Goal: Find specific page/section: Find specific page/section

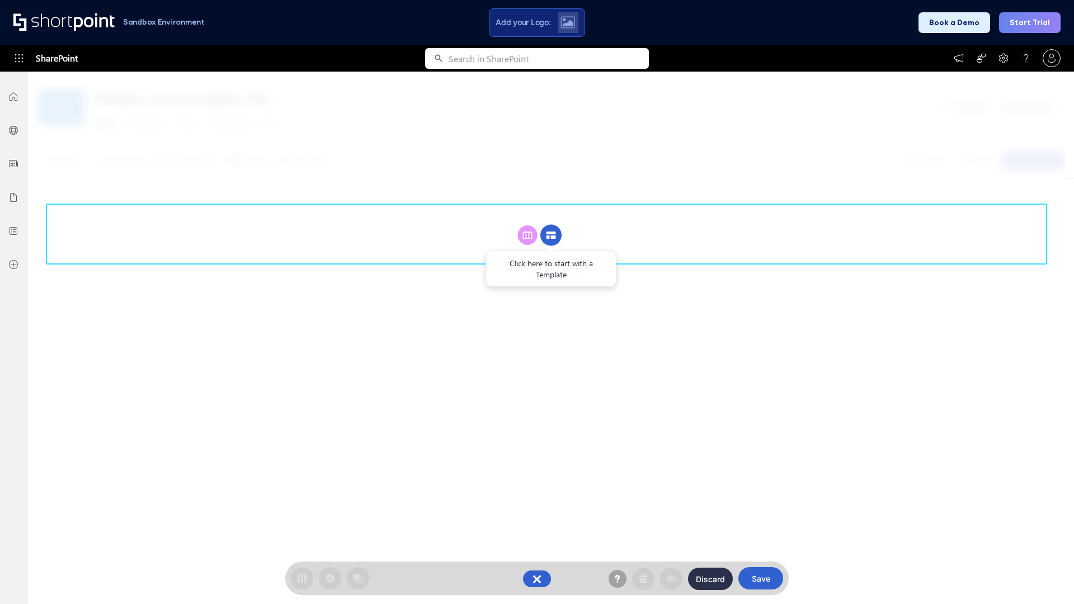
click at [551, 235] on circle at bounding box center [550, 235] width 21 height 21
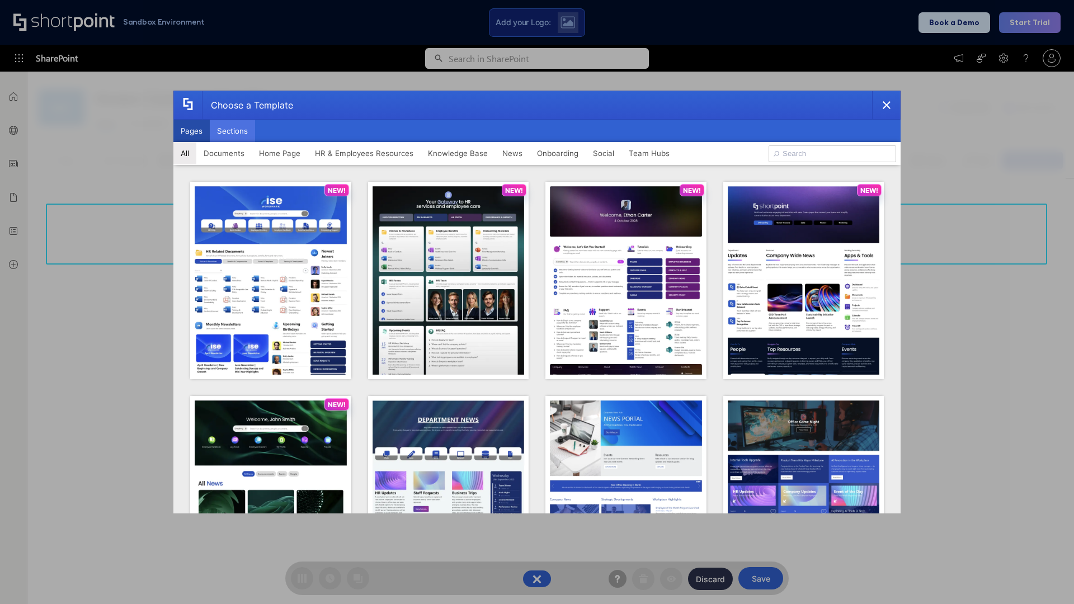
click at [232, 131] on button "Sections" at bounding box center [232, 131] width 45 height 22
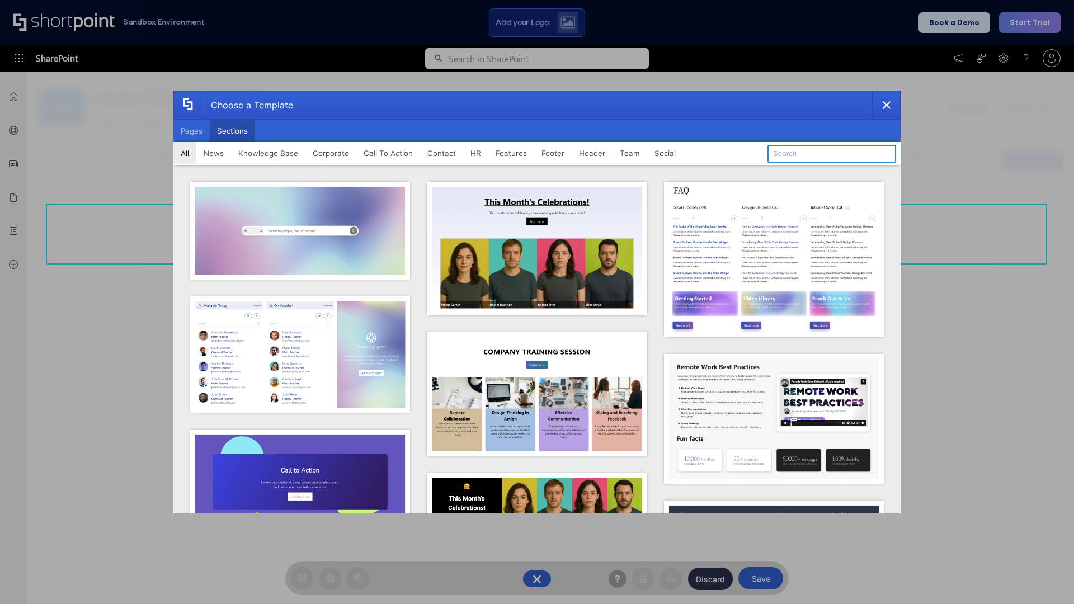
type input "News Kit 1"
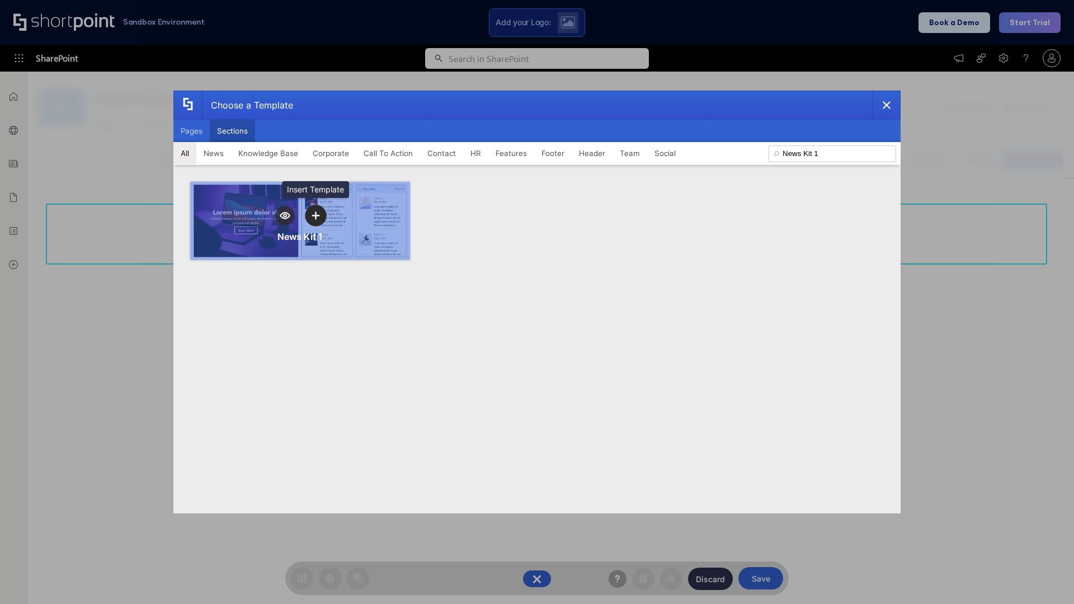
click at [315, 215] on icon "template selector" at bounding box center [316, 215] width 8 height 8
